Goal: Task Accomplishment & Management: Use online tool/utility

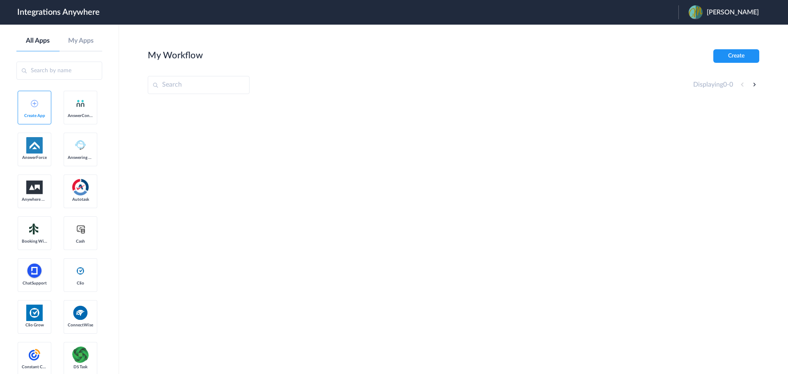
click at [724, 12] on span "Carmelina Marin" at bounding box center [733, 13] width 52 height 8
click at [695, 30] on li "Logout" at bounding box center [722, 33] width 89 height 15
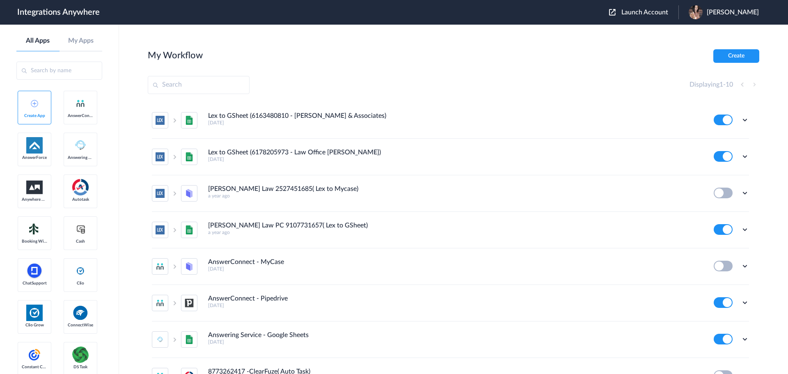
click at [644, 12] on span "Launch Account" at bounding box center [644, 12] width 47 height 7
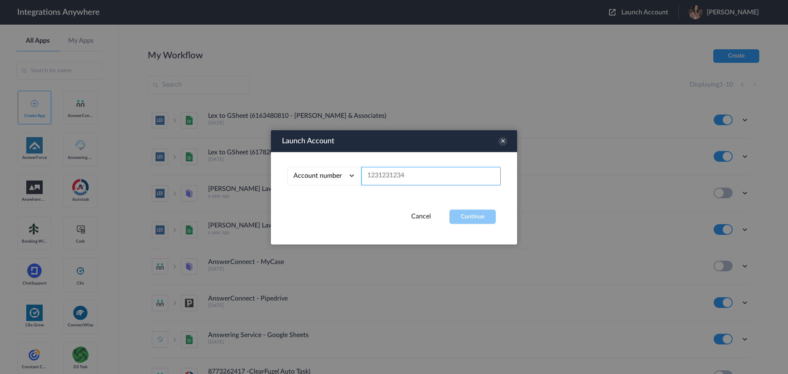
click at [401, 176] on input "text" at bounding box center [431, 176] width 140 height 18
paste input "1260000130"
type input "1260000130"
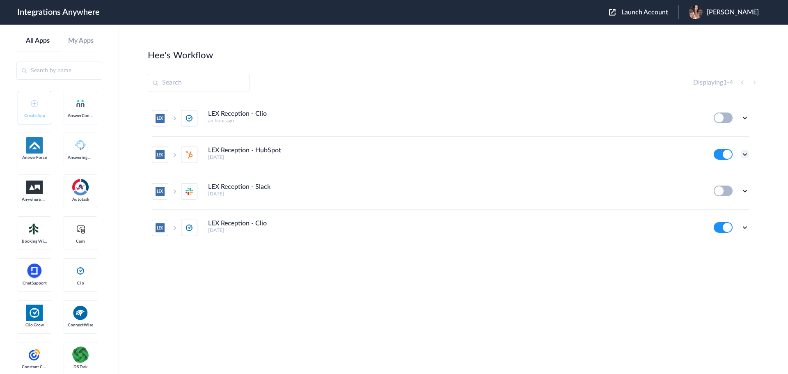
click at [745, 152] on icon at bounding box center [745, 154] width 8 height 8
click at [721, 187] on link "Task history" at bounding box center [721, 189] width 39 height 6
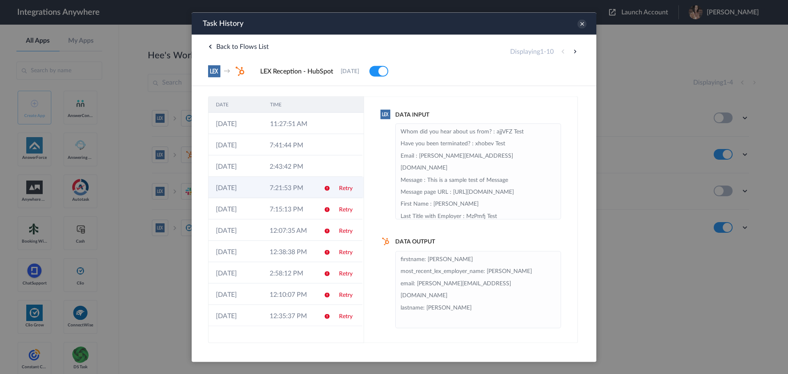
click at [337, 186] on td "Retry" at bounding box center [347, 186] width 31 height 21
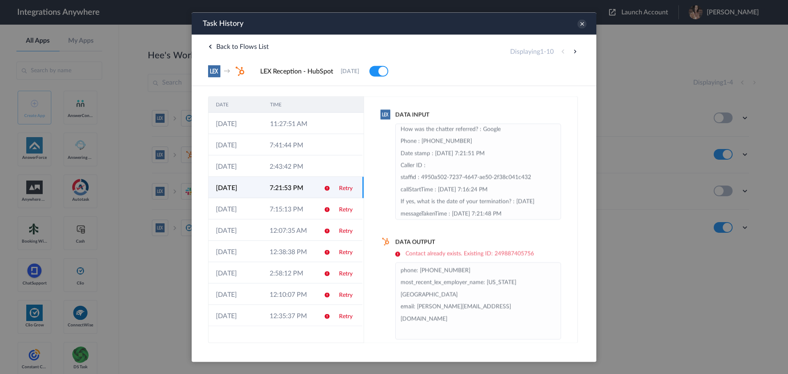
scroll to position [164, 0]
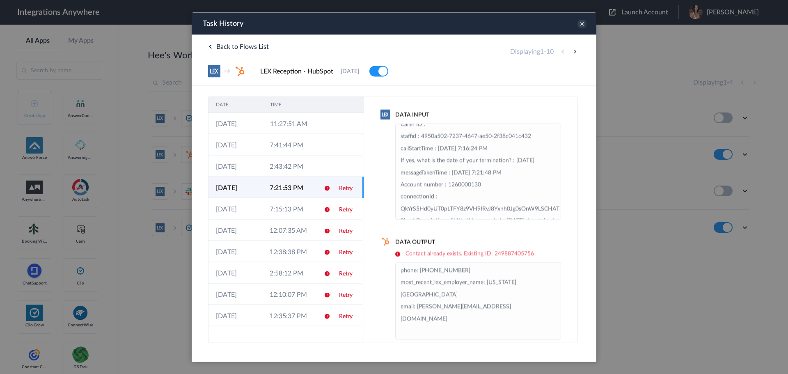
click at [515, 332] on div "Data Input Have you been terminated? : No Email : donna.m21@yahoo.com Message p…" at bounding box center [471, 219] width 214 height 247
click at [564, 237] on div "Data Input Have you been terminated? : No Email : donna.m21@yahoo.com Message p…" at bounding box center [471, 219] width 214 height 247
click at [582, 23] on icon at bounding box center [581, 23] width 9 height 9
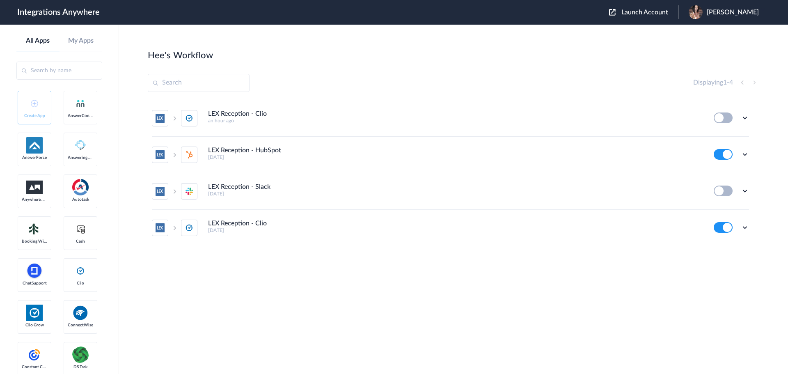
click at [438, 96] on section "Hee's Workflow Create Displaying 1 - 4 LEX Reception - Clio an hour ago Edit Ta…" at bounding box center [453, 223] width 611 height 349
click at [746, 229] on icon at bounding box center [745, 227] width 8 height 8
click at [715, 174] on link "Edit" at bounding box center [712, 177] width 20 height 6
drag, startPoint x: 423, startPoint y: 89, endPoint x: 486, endPoint y: 123, distance: 70.9
click at [423, 89] on div "Displaying 1 - 4" at bounding box center [453, 83] width 611 height 18
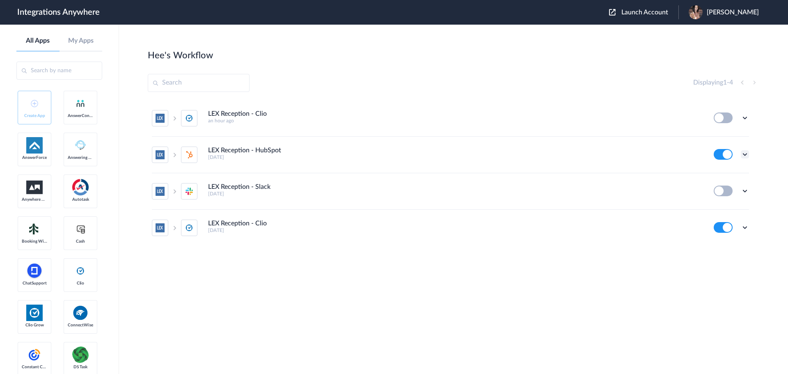
click at [746, 153] on icon at bounding box center [745, 154] width 8 height 8
click at [717, 172] on link "Edit" at bounding box center [712, 173] width 20 height 6
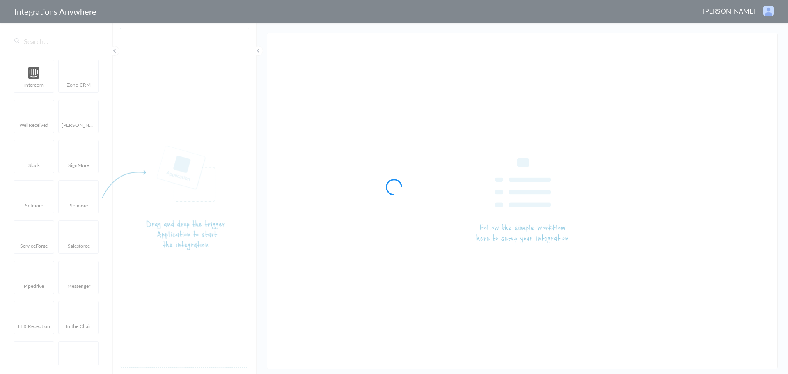
type input "LEX Reception - HubSpot"
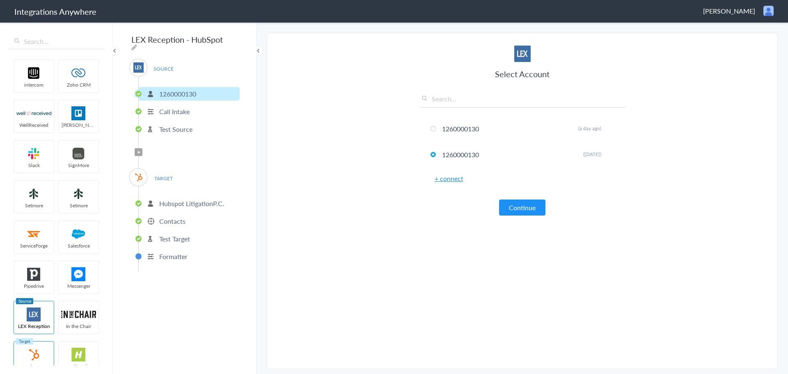
click at [172, 220] on p "Contacts" at bounding box center [172, 220] width 26 height 9
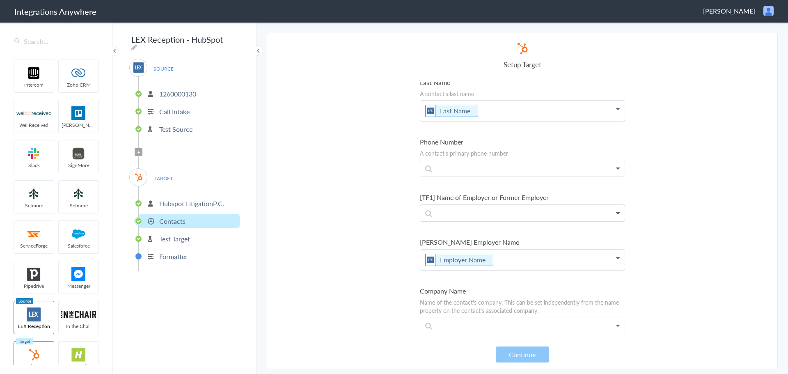
scroll to position [205, 0]
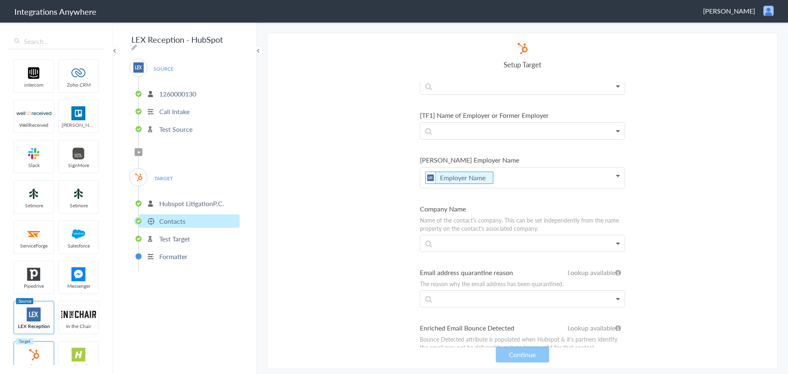
click at [136, 148] on span "Filter Applied" at bounding box center [139, 152] width 8 height 8
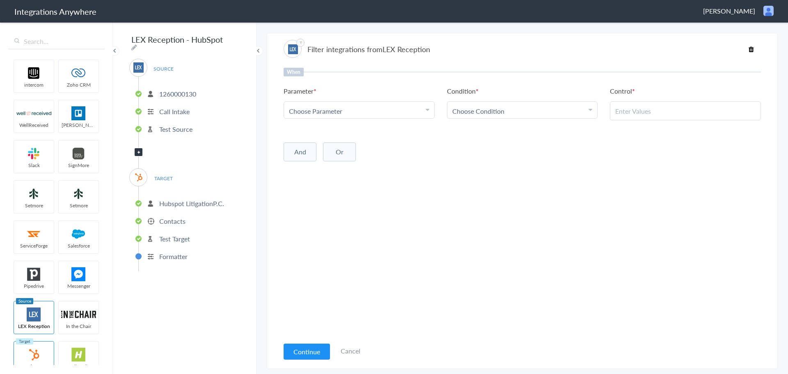
click at [378, 109] on div "Choose Parameter" at bounding box center [359, 110] width 140 height 9
click at [315, 134] on input "text" at bounding box center [359, 134] width 150 height 18
type input "c"
click at [370, 107] on div "Choose Parameter" at bounding box center [359, 110] width 140 height 9
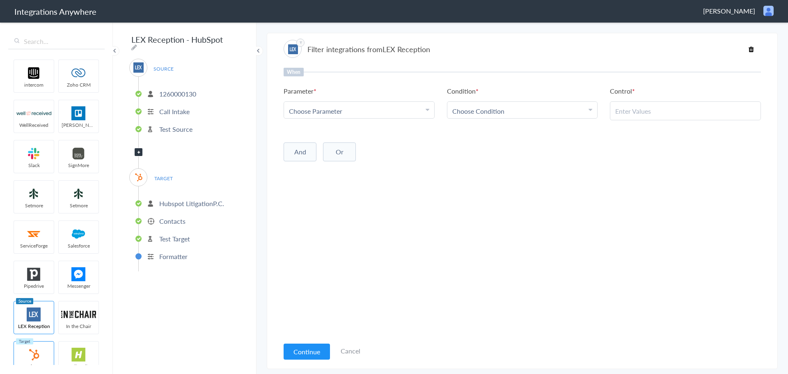
click at [362, 112] on div "Choose Parameter" at bounding box center [359, 110] width 140 height 9
click at [416, 110] on div "Choose Parameter" at bounding box center [359, 110] width 140 height 9
click at [417, 111] on div "Choose Parameter" at bounding box center [359, 110] width 140 height 9
click at [309, 160] on link "Chat Type" at bounding box center [359, 161] width 150 height 18
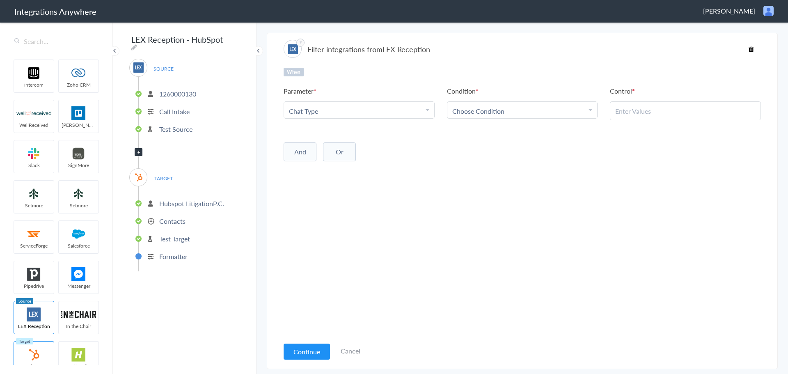
click at [531, 110] on div "Choose Condition" at bounding box center [522, 110] width 140 height 9
click at [484, 157] on link "Contains" at bounding box center [522, 151] width 150 height 18
click at [645, 109] on input "text" at bounding box center [685, 110] width 140 height 9
paste input "New Client Intake (Potential Client)"
type input "New Client Intake (Potential Client)"
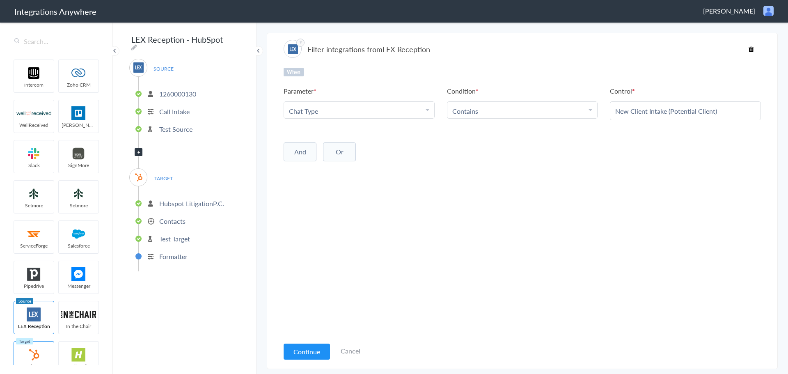
click at [486, 110] on li "Contains" at bounding box center [520, 110] width 137 height 9
click at [628, 110] on input "New Client Intake (Potential Client)" at bounding box center [685, 110] width 140 height 9
click at [523, 109] on li "Contains" at bounding box center [520, 110] width 137 height 9
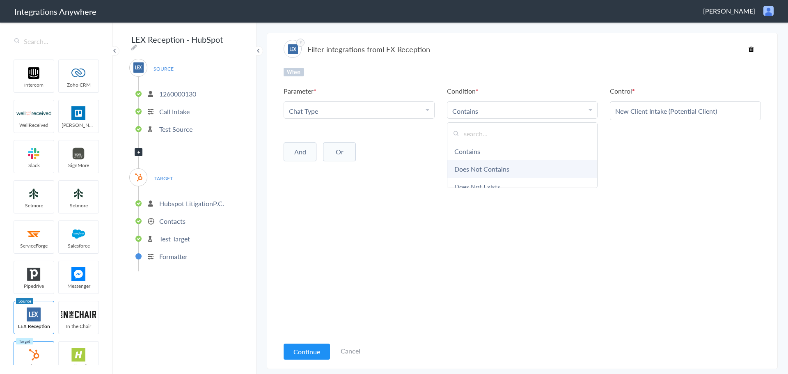
click at [466, 169] on link "Does Not Contains" at bounding box center [522, 169] width 150 height 18
click at [648, 109] on input "text" at bounding box center [685, 110] width 140 height 9
paste input "New Client Intake (Potential Client)"
type input "New Client Intake (Potential Client)"
click at [596, 177] on div "When Parameter Choose Parameter Chat Type Name First Name Last Name Email Phone…" at bounding box center [522, 203] width 477 height 270
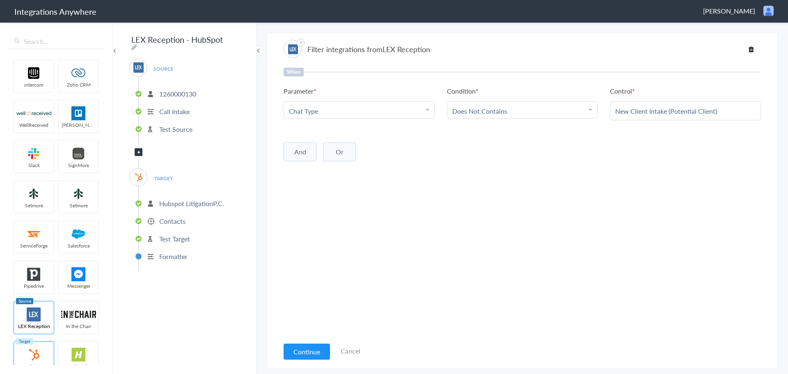
click at [406, 248] on div "When Parameter Choose Parameter Chat Type Name First Name Last Name Email Phone…" at bounding box center [522, 203] width 477 height 270
click at [306, 350] on button "Continue" at bounding box center [307, 352] width 46 height 16
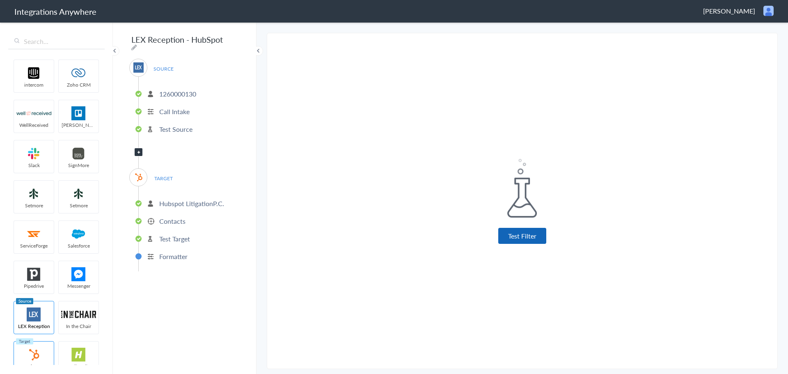
click at [531, 238] on button "Test Filter" at bounding box center [522, 236] width 48 height 16
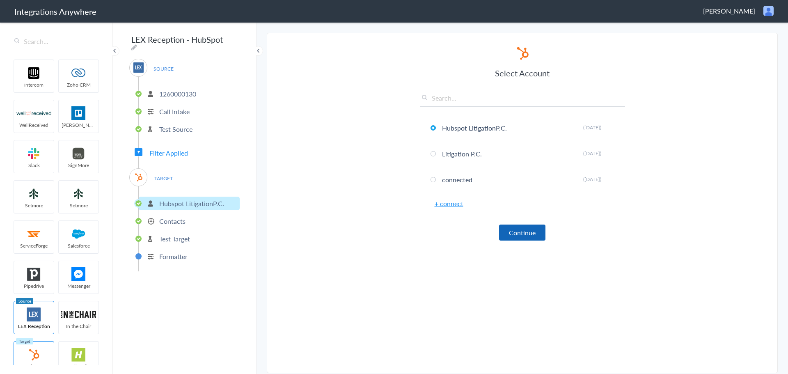
click at [519, 234] on button "Continue" at bounding box center [522, 232] width 46 height 16
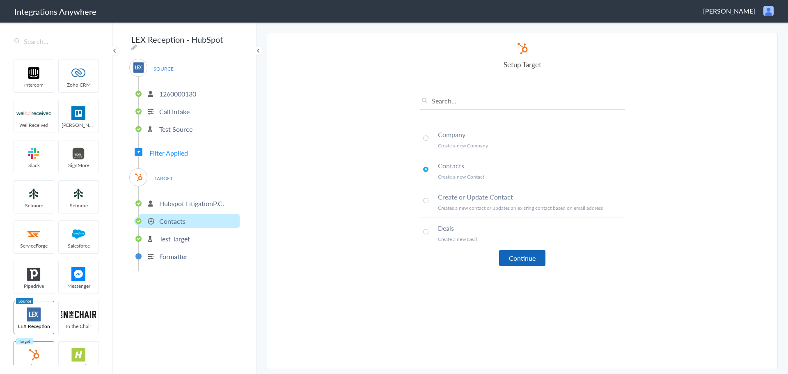
click at [513, 261] on button "Continue" at bounding box center [522, 258] width 46 height 16
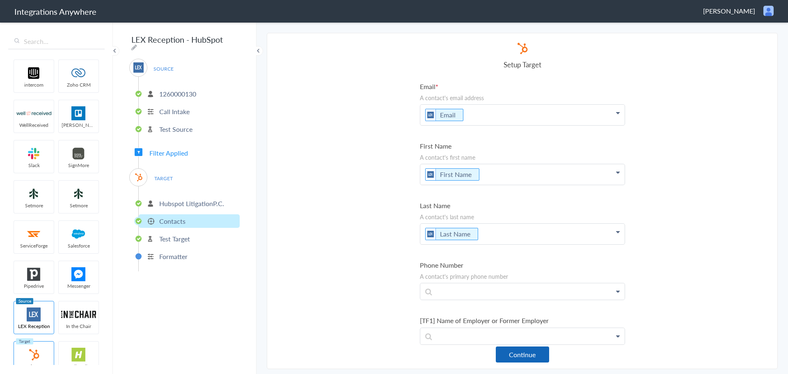
click at [513, 354] on button "Continue" at bounding box center [522, 354] width 53 height 16
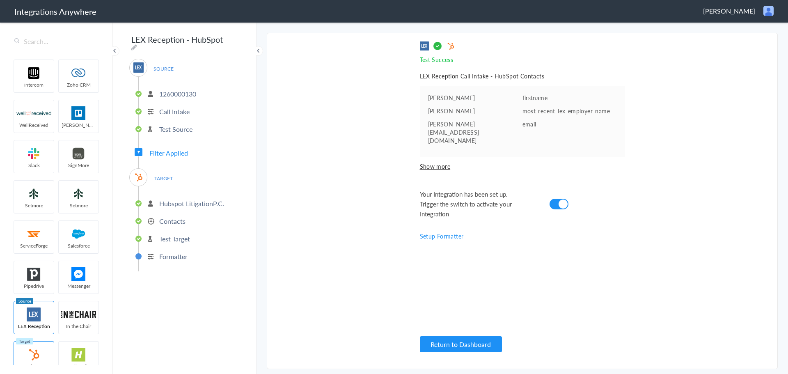
click at [190, 152] on div "SOURCE 1260000130 Call Intake Test Source Filter Applied TARGET Hubspot Litigat…" at bounding box center [184, 165] width 110 height 213
click at [446, 342] on button "Return to Dashboard" at bounding box center [461, 344] width 82 height 16
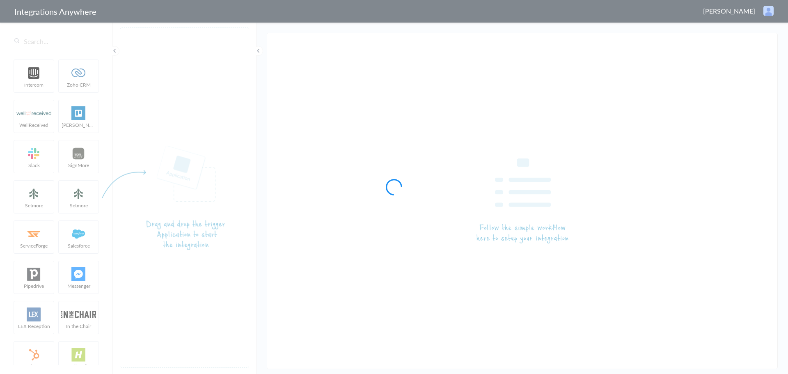
type input "LEX Reception - Clio"
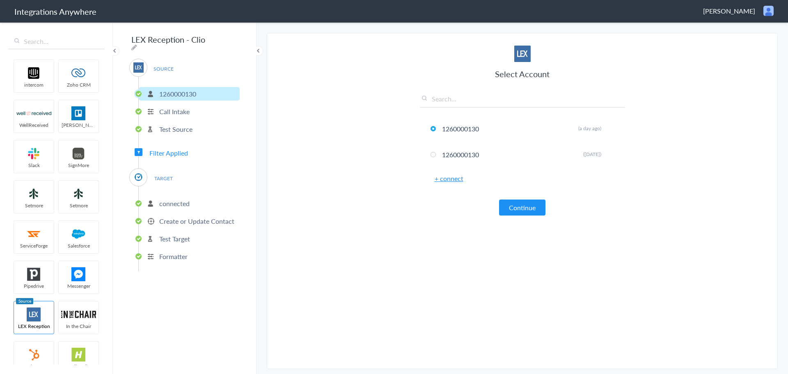
click at [176, 151] on span "Filter Applied" at bounding box center [168, 152] width 39 height 9
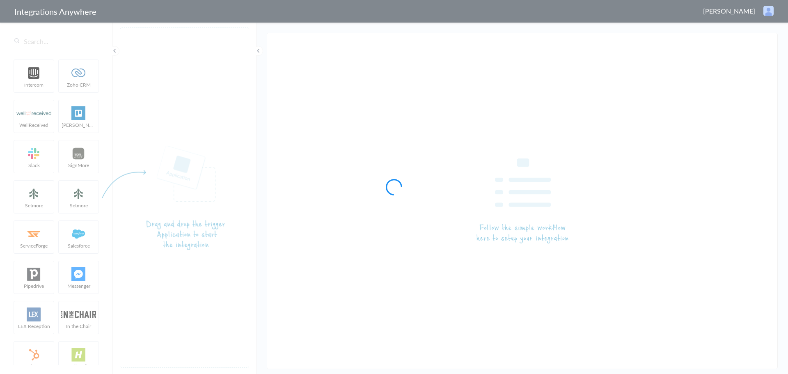
type input "LEX Reception - HubSpot"
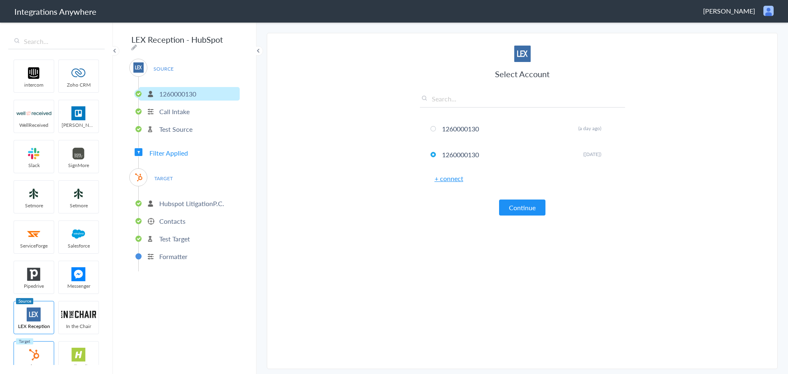
click at [174, 148] on span "Filter Applied" at bounding box center [168, 152] width 39 height 9
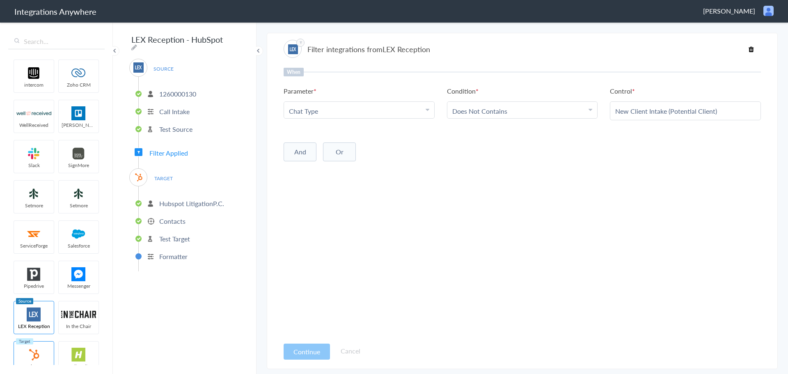
click at [438, 167] on div "When Parameter Choose Parameter Chat Type Name First Name Last Name Email Phone…" at bounding box center [522, 203] width 477 height 270
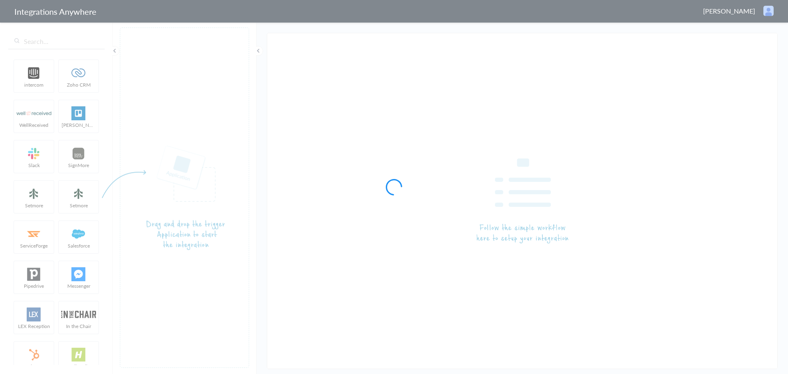
type input "LEX Reception - HubSpot"
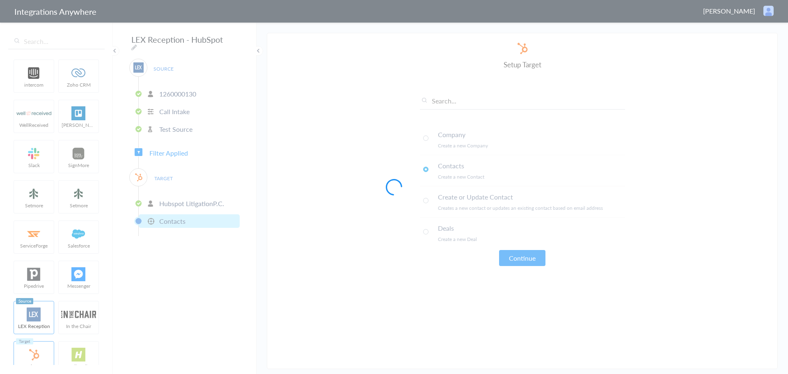
click at [179, 150] on div at bounding box center [394, 187] width 788 height 374
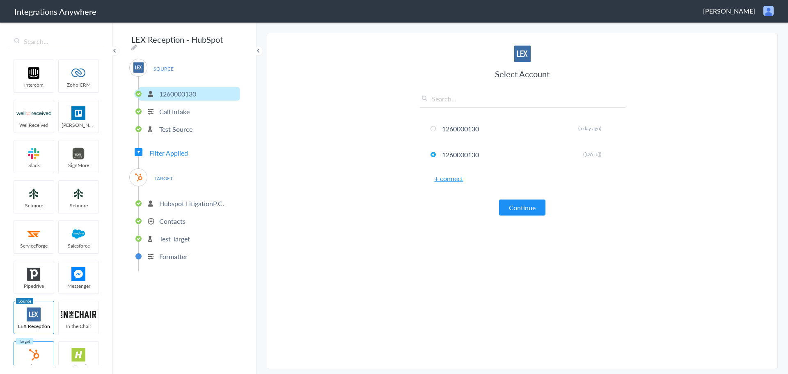
click at [171, 153] on span "Filter Applied" at bounding box center [168, 152] width 39 height 9
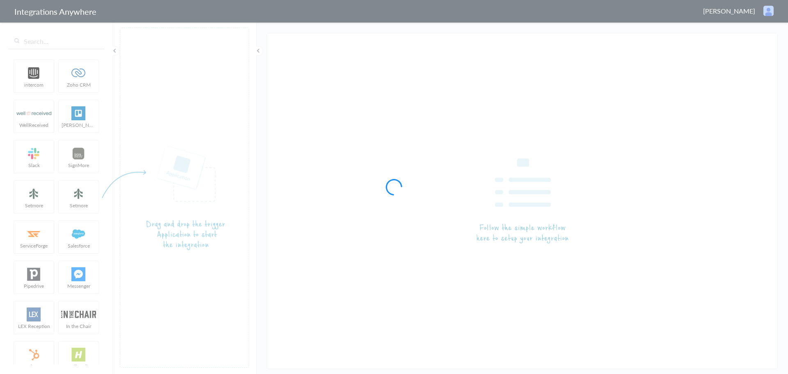
type input "LEX Reception - HubSpot"
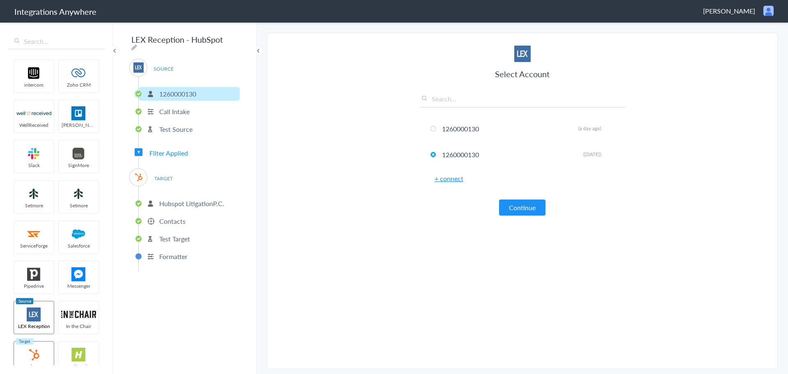
click at [183, 216] on p "Contacts" at bounding box center [172, 220] width 26 height 9
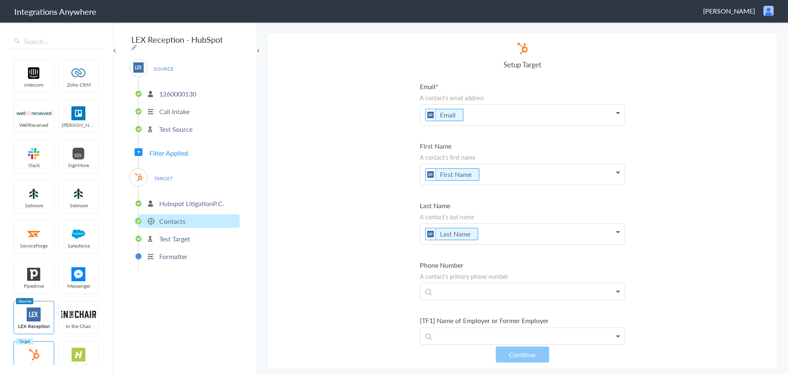
click at [352, 122] on section "Select Account 1260000130 Rename Delete (a day ago) 1260000130 Rename Delete ([…" at bounding box center [522, 201] width 511 height 336
